Goal: Transaction & Acquisition: Purchase product/service

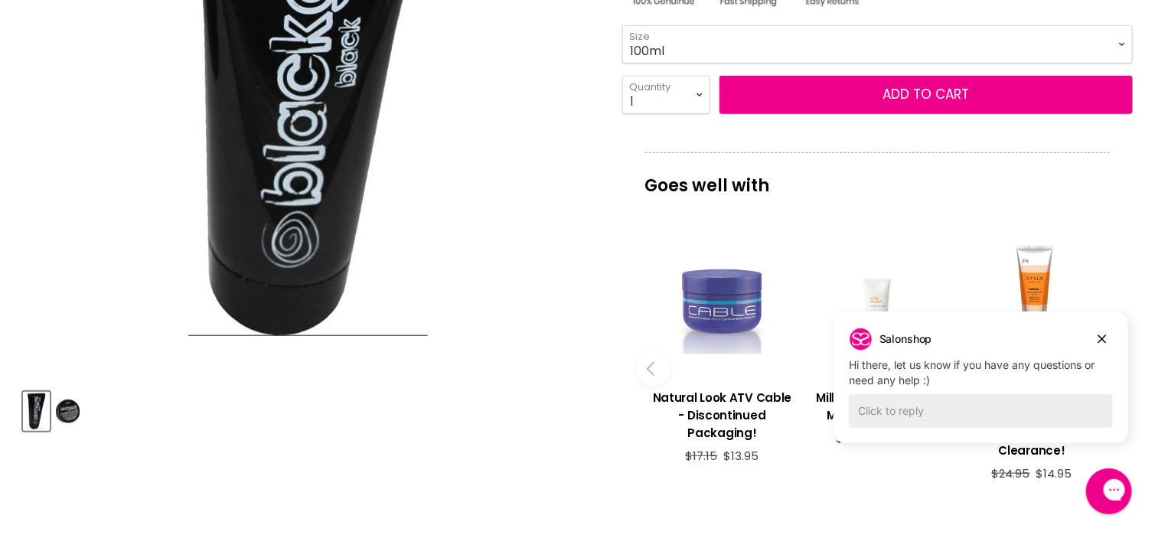
scroll to position [383, 0]
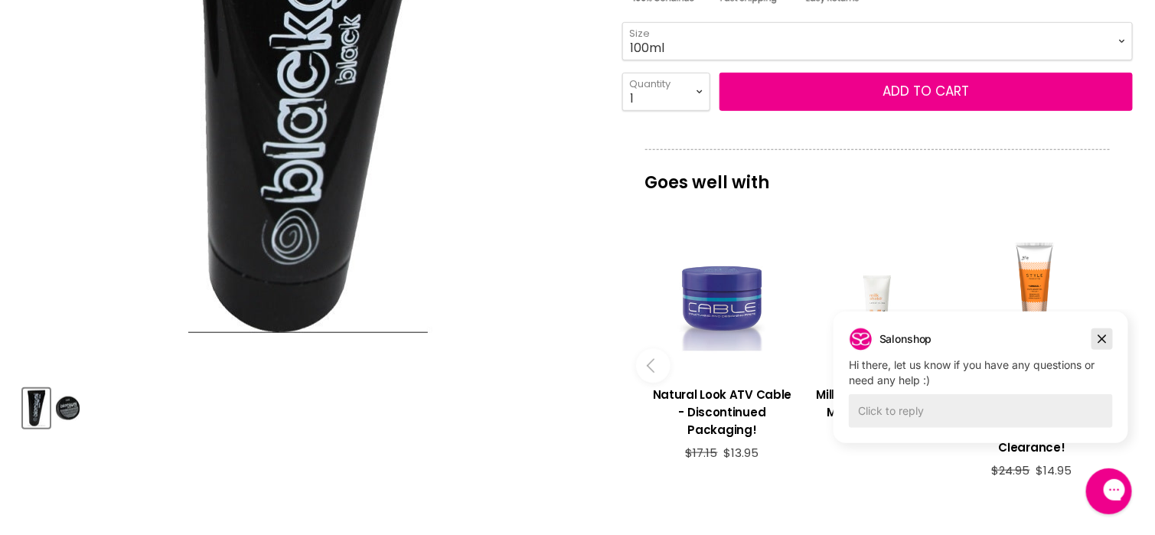
click at [1098, 339] on icon "Dismiss campaign" at bounding box center [1101, 338] width 15 height 18
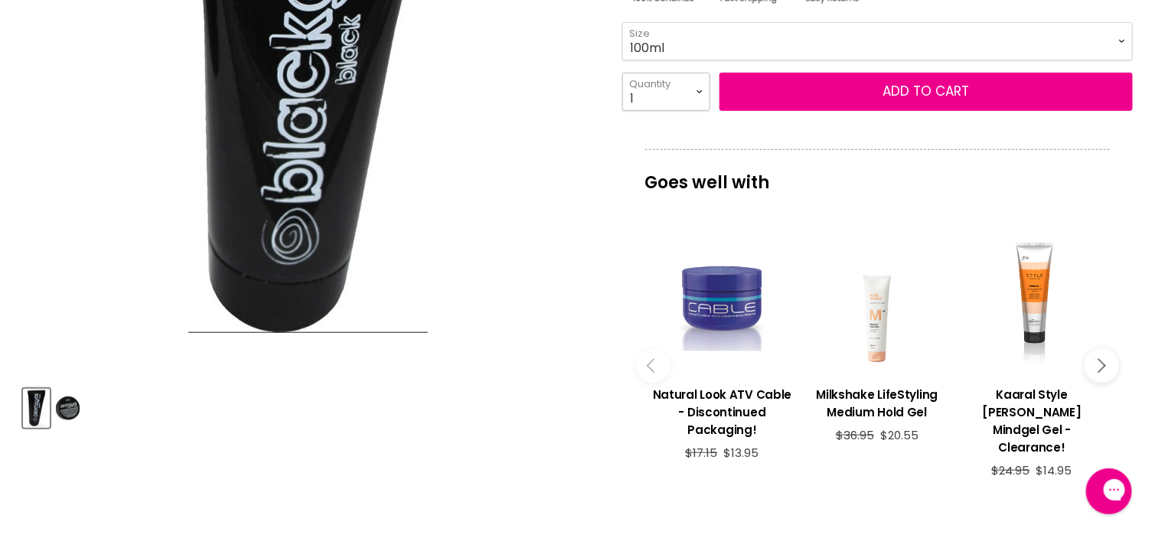
click at [694, 87] on select "1 2 3 4 5 6 7 8 9 10+" at bounding box center [666, 92] width 88 height 38
select select "2"
click at [622, 73] on select "1 2 3 4 5 6 7 8 9 10+" at bounding box center [666, 92] width 88 height 38
type input "2"
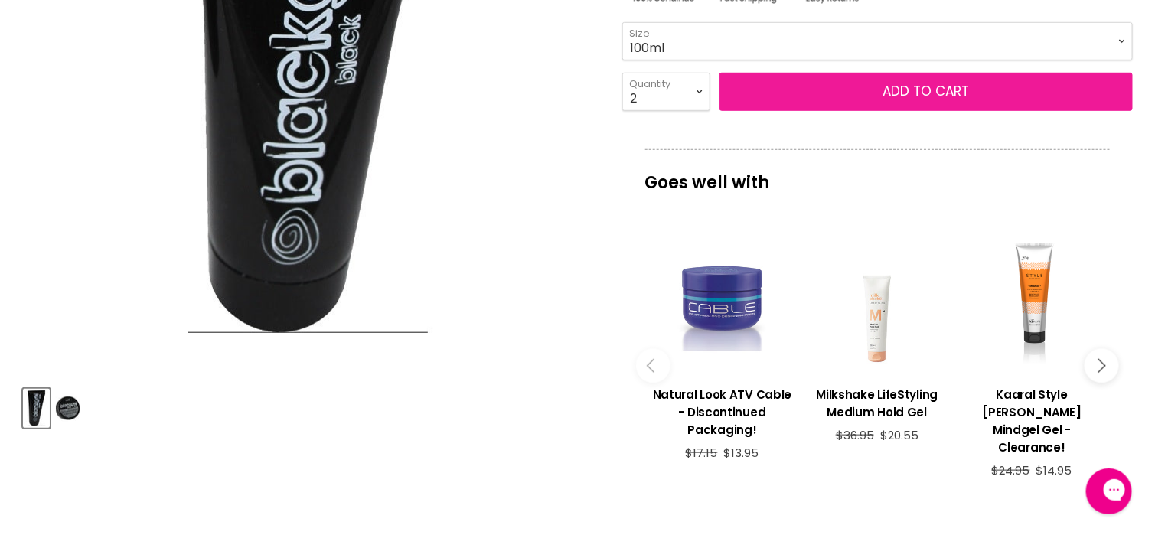
click at [924, 96] on span "Add to cart" at bounding box center [926, 91] width 87 height 18
click at [912, 87] on span "Add to cart" at bounding box center [926, 91] width 87 height 18
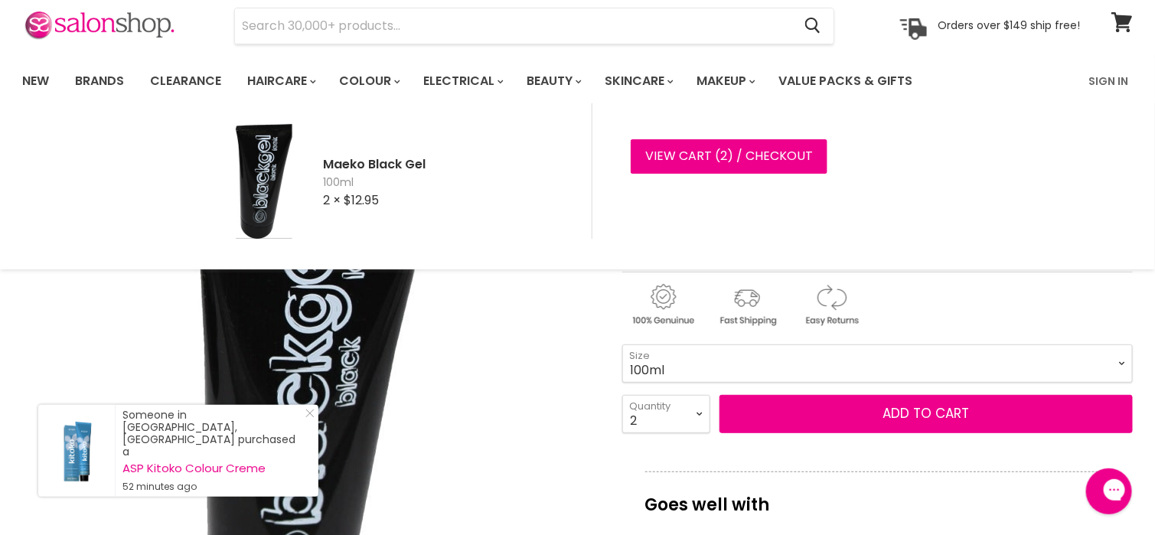
scroll to position [0, 0]
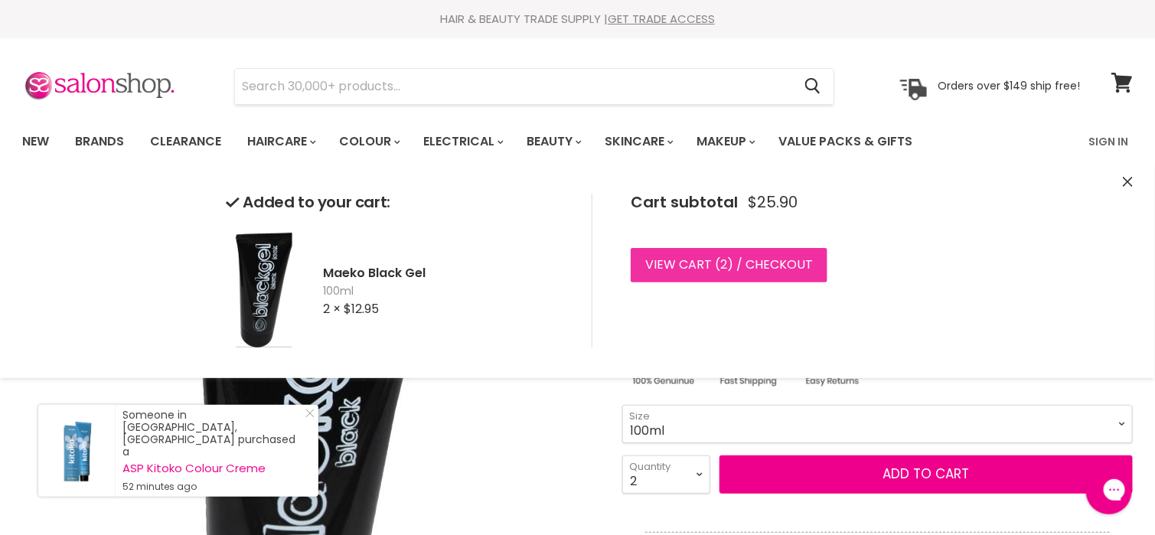
click at [713, 263] on link "View cart ( 2 ) / Checkout" at bounding box center [729, 265] width 197 height 34
